Goal: Task Accomplishment & Management: Manage account settings

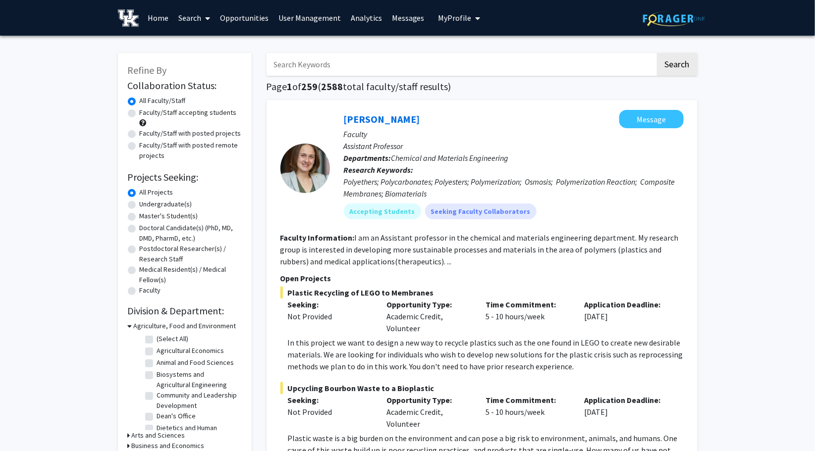
click at [301, 12] on link "User Management" at bounding box center [309, 17] width 72 height 35
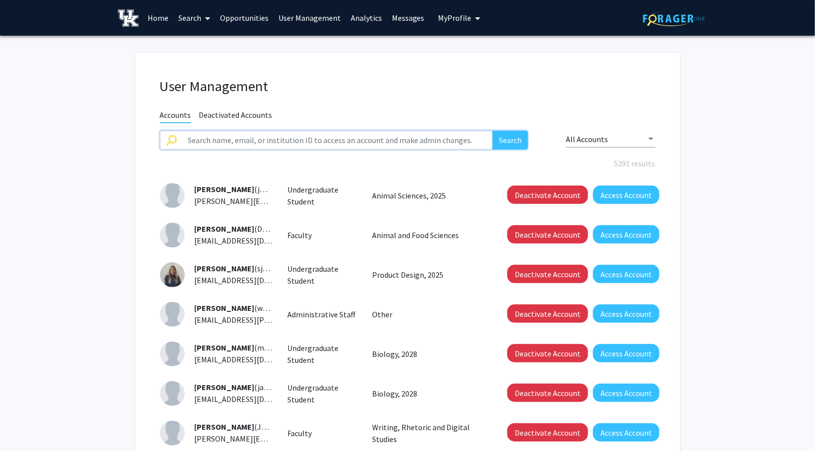
click at [250, 141] on input "text" at bounding box center [337, 140] width 311 height 19
type input "[PERSON_NAME]"
click at [492, 131] on button "Search" at bounding box center [510, 140] width 36 height 19
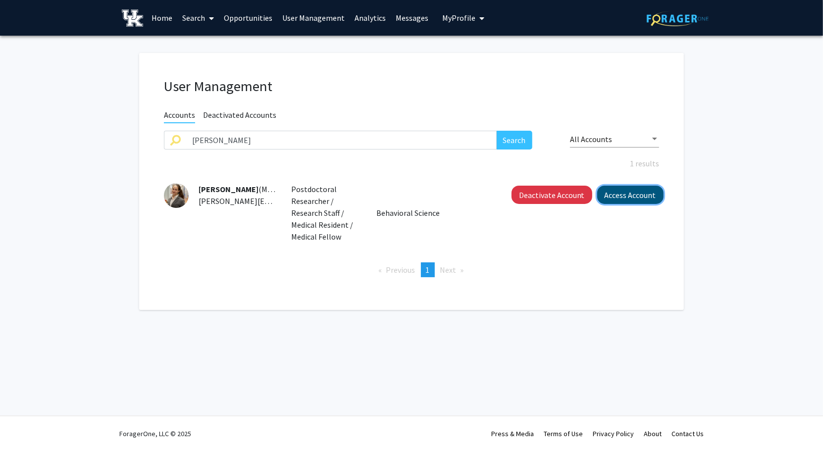
click at [608, 189] on button "Access Account" at bounding box center [630, 195] width 66 height 18
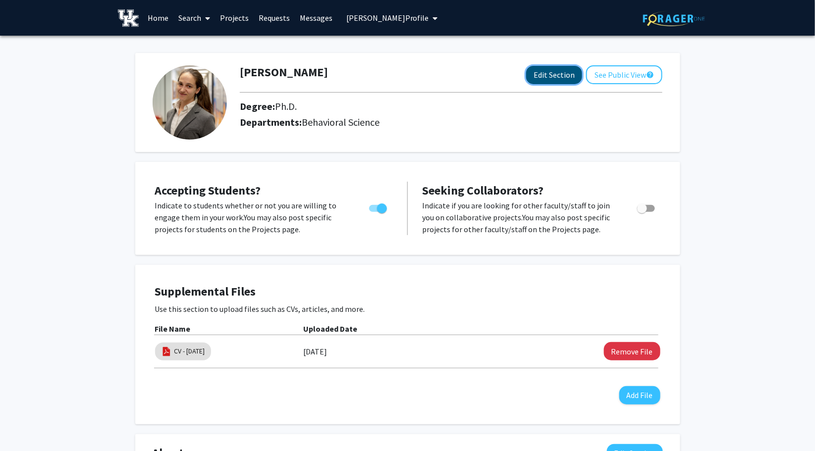
click at [553, 76] on button "Edit Section" at bounding box center [554, 75] width 56 height 18
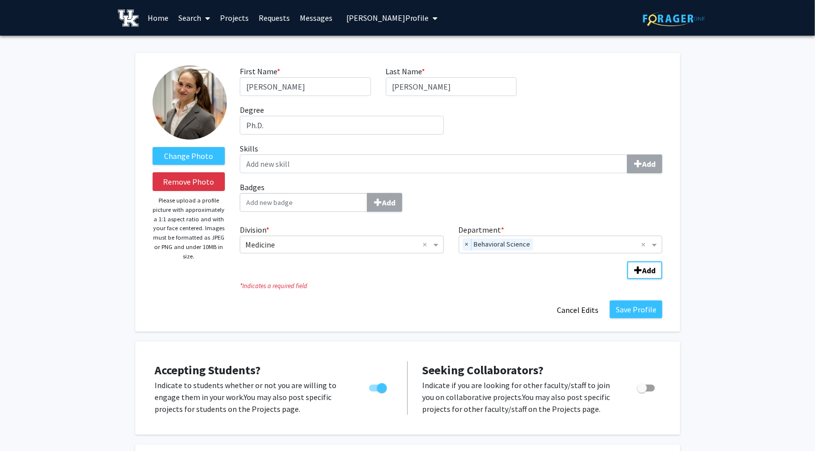
click at [433, 18] on icon "My profile dropdown to access profile and logout" at bounding box center [435, 18] width 5 height 8
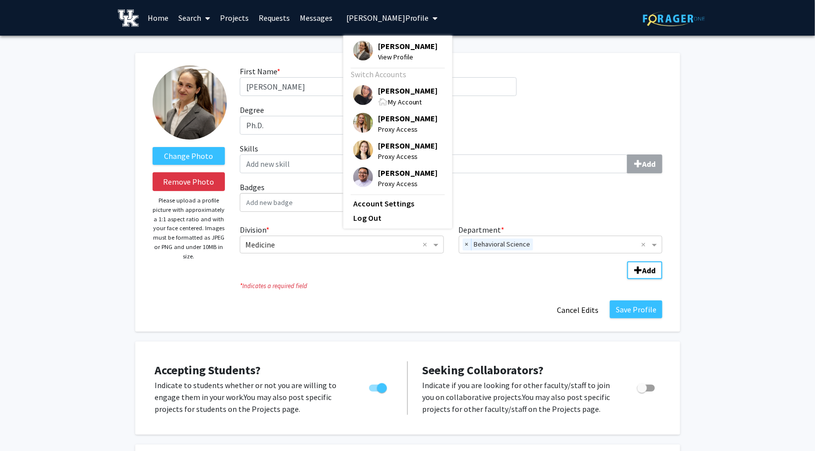
click at [402, 90] on span "[PERSON_NAME]" at bounding box center [408, 90] width 60 height 11
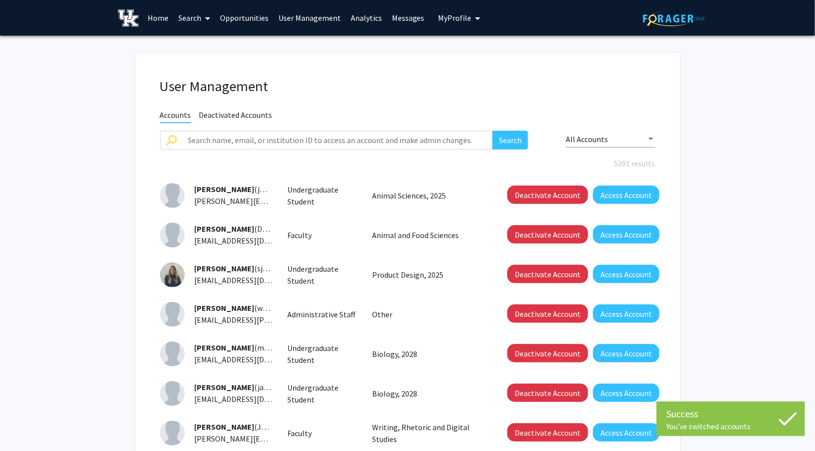
click at [237, 110] on span "Deactivated Accounts" at bounding box center [235, 116] width 73 height 12
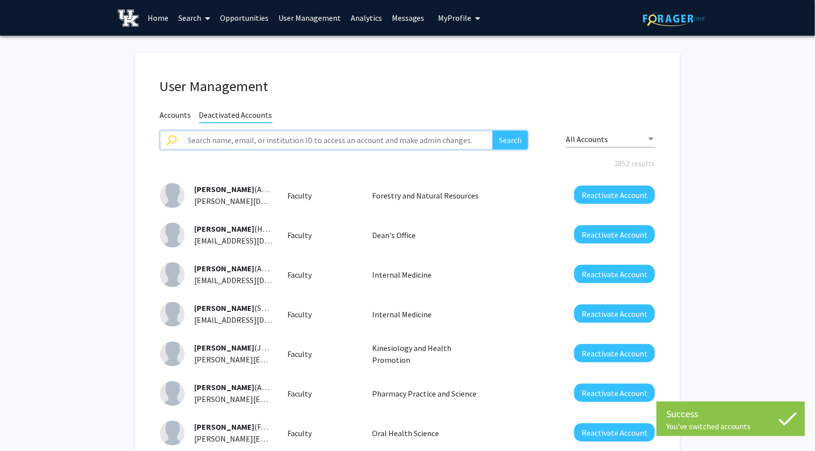
click at [257, 142] on input "text" at bounding box center [337, 140] width 311 height 19
type input "[PERSON_NAME]"
click at [492, 131] on button "Search" at bounding box center [510, 140] width 36 height 19
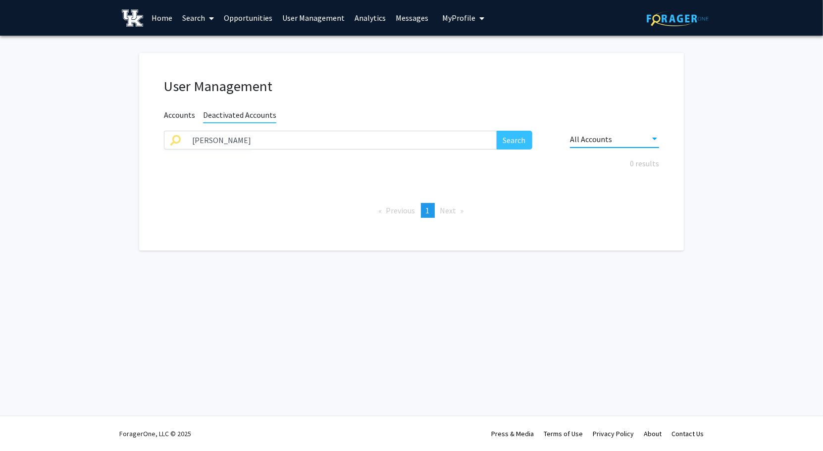
click at [656, 139] on div at bounding box center [654, 139] width 5 height 2
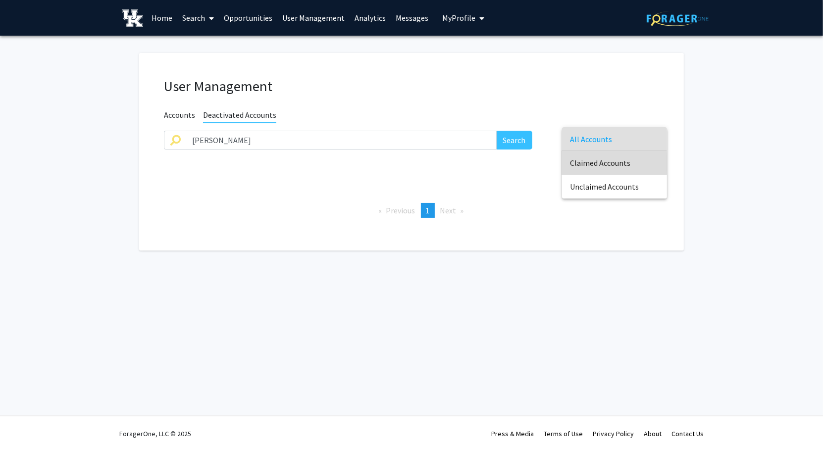
click at [592, 163] on span "Claimed Accounts" at bounding box center [614, 163] width 89 height 24
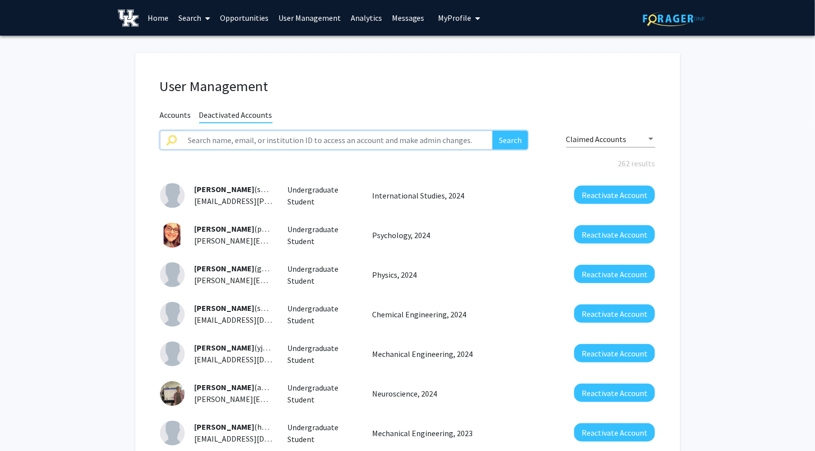
click at [269, 139] on input "text" at bounding box center [337, 140] width 311 height 19
type input "[PERSON_NAME]"
click at [492, 131] on button "Search" at bounding box center [510, 140] width 36 height 19
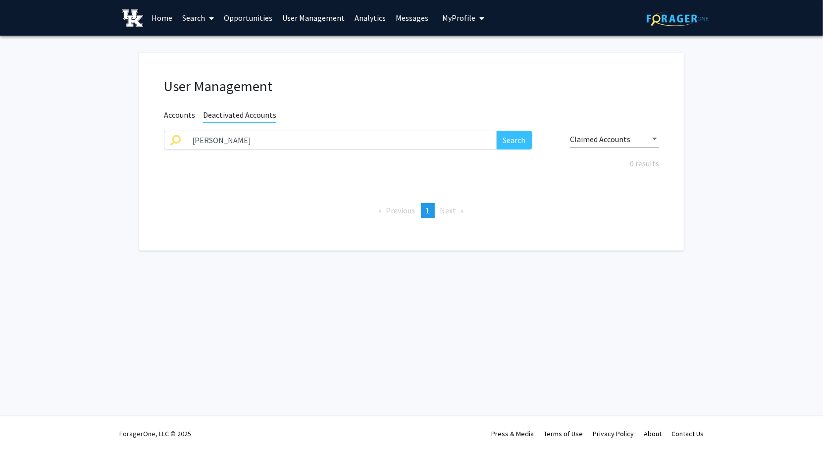
click at [178, 106] on div "User Management Accounts Deactivated Accounts [PERSON_NAME] Search Claimed Acco…" at bounding box center [411, 152] width 545 height 198
click at [179, 114] on span "Accounts" at bounding box center [179, 116] width 31 height 12
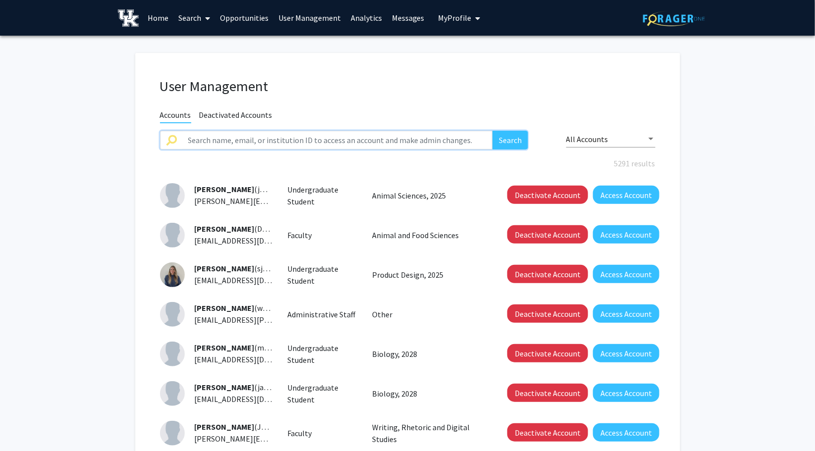
click at [251, 141] on input "text" at bounding box center [337, 140] width 311 height 19
type input "[PERSON_NAME]"
click at [492, 131] on button "Search" at bounding box center [510, 140] width 36 height 19
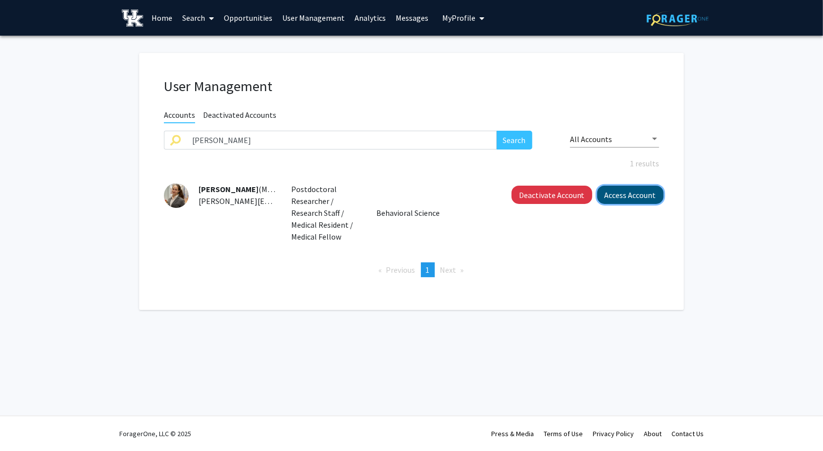
click at [629, 196] on button "Access Account" at bounding box center [630, 195] width 66 height 18
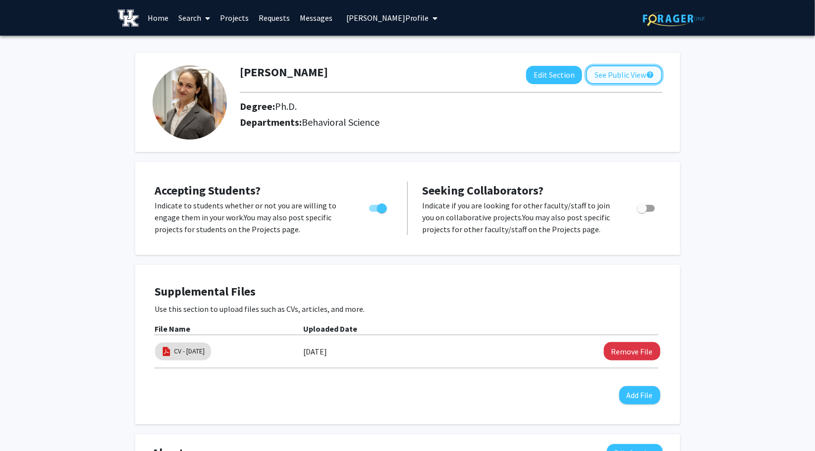
click at [622, 81] on button "See Public View help" at bounding box center [624, 74] width 76 height 19
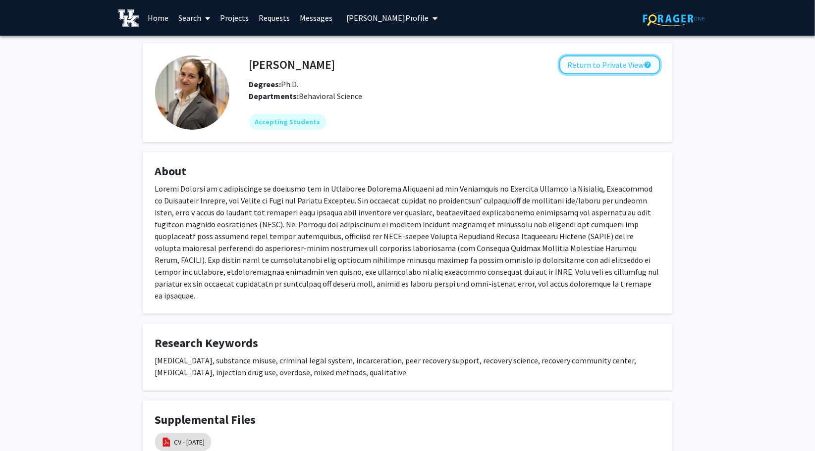
click at [615, 66] on button "Return to Private View help" at bounding box center [609, 64] width 101 height 19
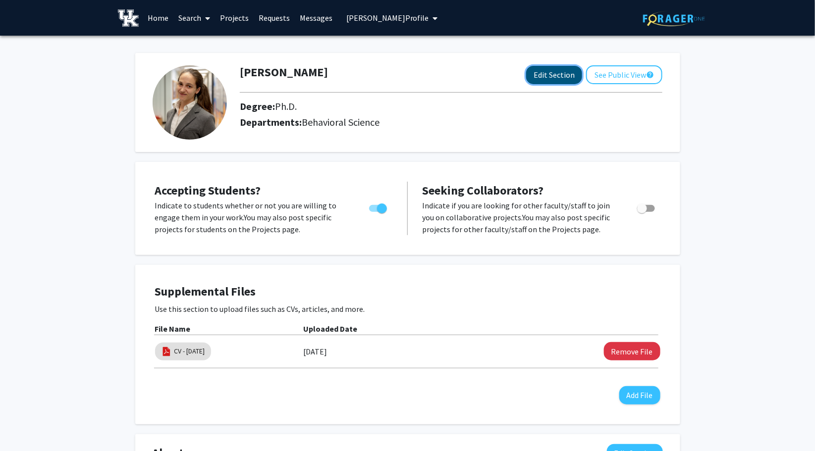
click at [544, 69] on button "Edit Section" at bounding box center [554, 75] width 56 height 18
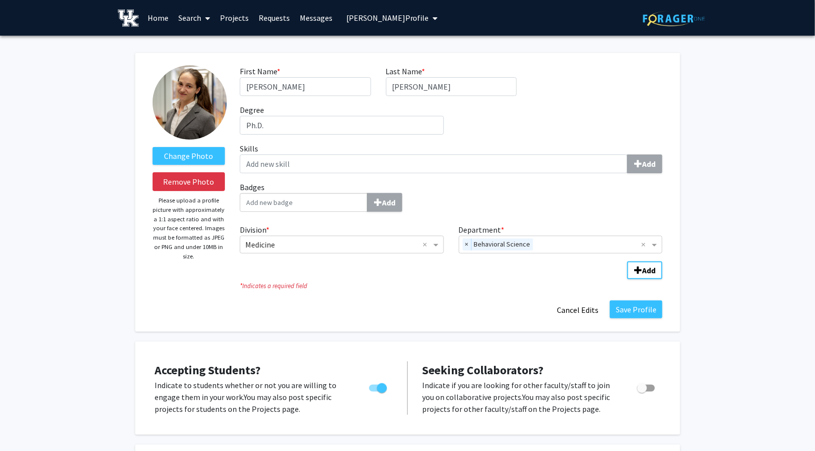
click at [474, 196] on div "Add" at bounding box center [451, 202] width 422 height 19
click at [367, 196] on input "Badges Add" at bounding box center [304, 202] width 128 height 19
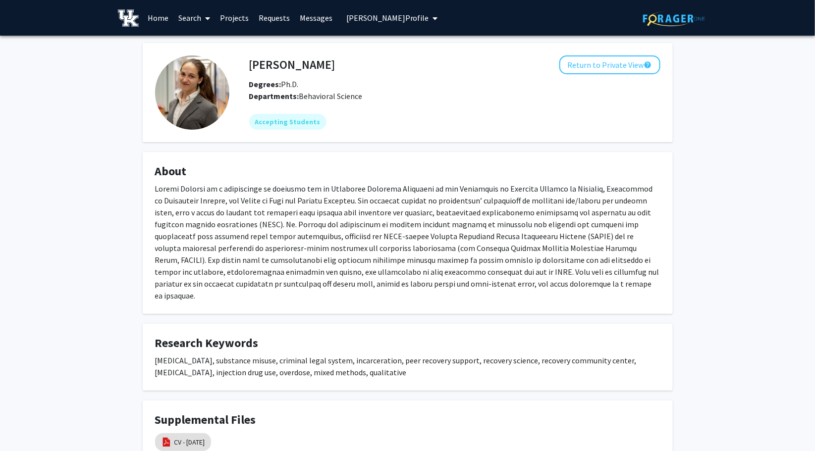
click at [429, 15] on span "My profile dropdown to access profile and logout" at bounding box center [433, 18] width 9 height 35
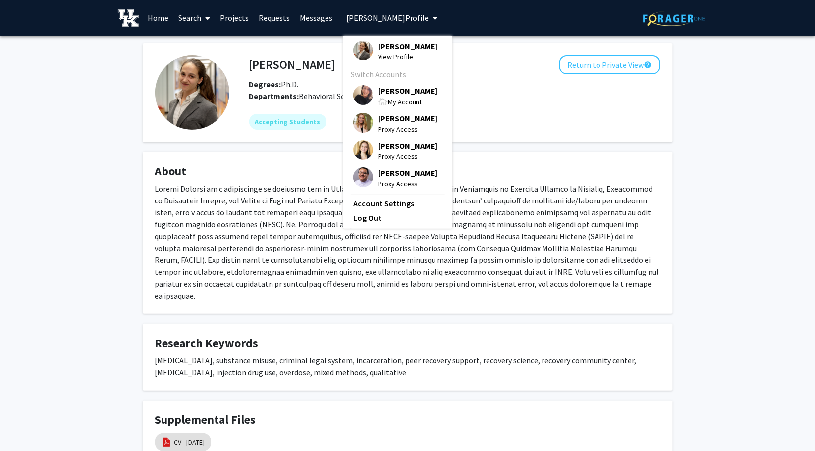
click at [395, 87] on span "[PERSON_NAME]" at bounding box center [408, 90] width 60 height 11
